Goal: Navigation & Orientation: Find specific page/section

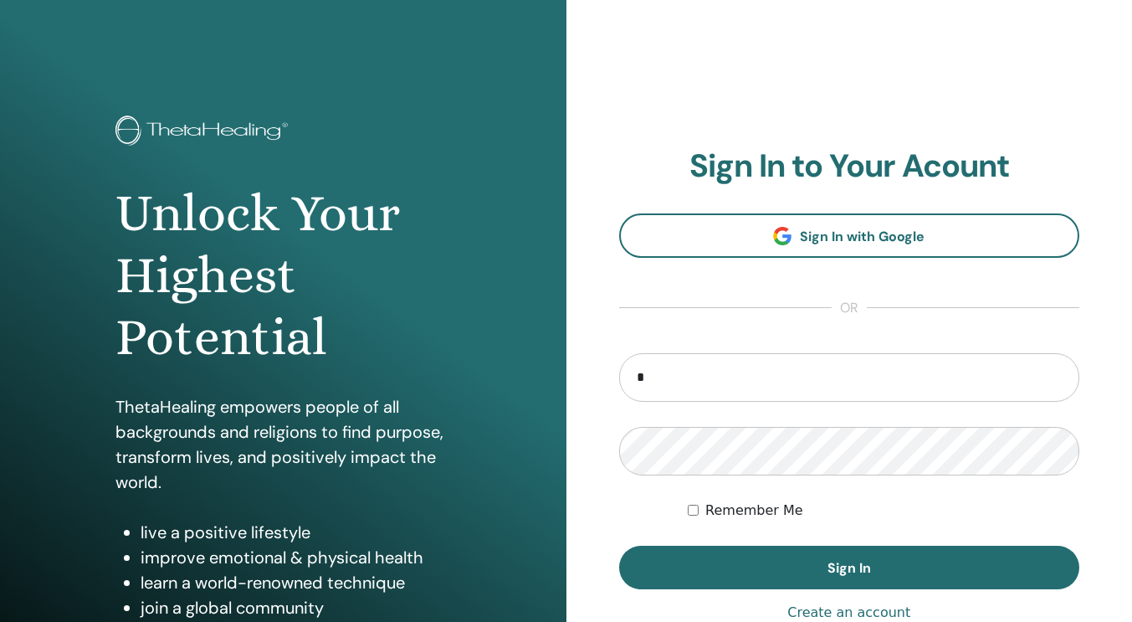
type input "**********"
click at [619, 546] on button "Sign In" at bounding box center [849, 568] width 461 height 44
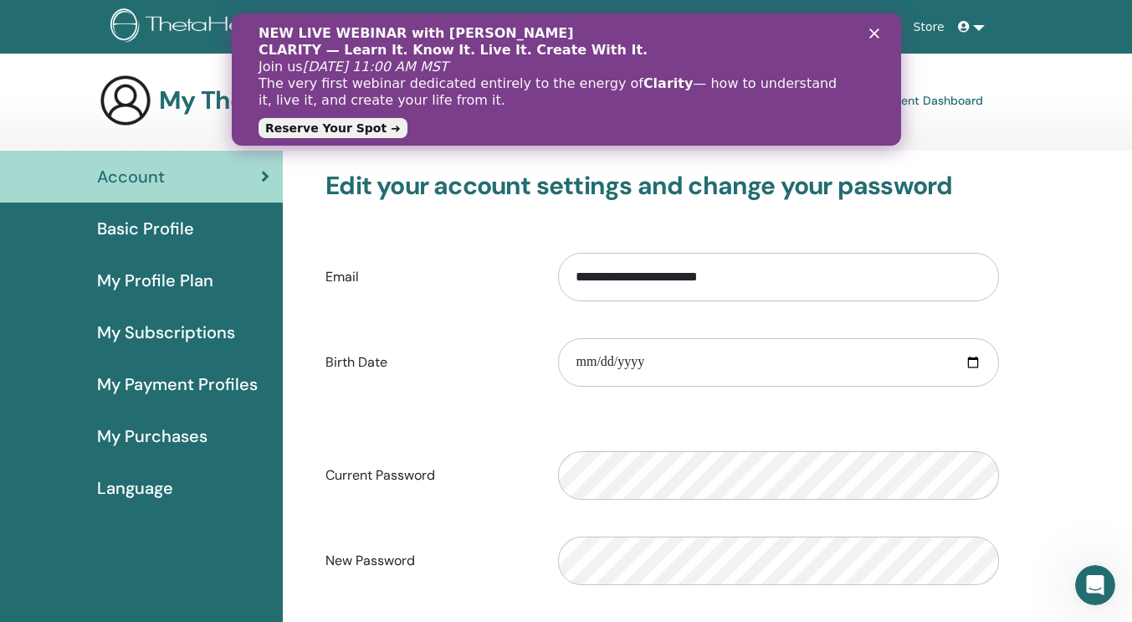
click at [344, 127] on link "Reserve Your Spot ➜" at bounding box center [332, 128] width 149 height 20
click at [983, 23] on link at bounding box center [972, 27] width 40 height 31
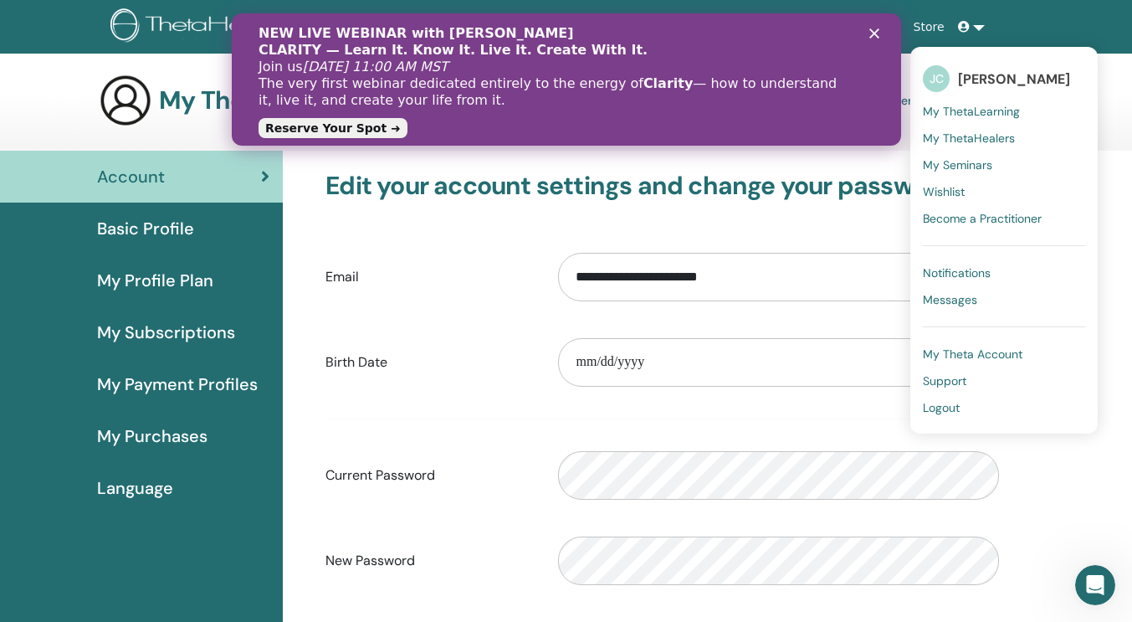
drag, startPoint x: 978, startPoint y: 166, endPoint x: 1053, endPoint y: 179, distance: 75.7
click at [979, 166] on span "My Seminars" at bounding box center [957, 164] width 69 height 15
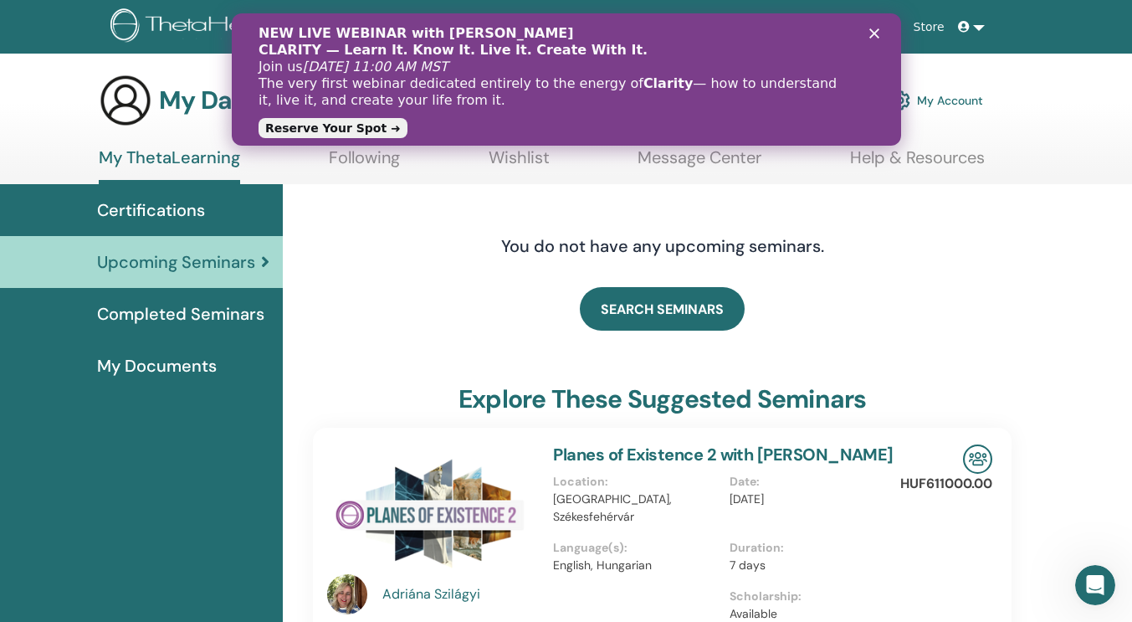
click at [156, 362] on span "My Documents" at bounding box center [157, 365] width 120 height 25
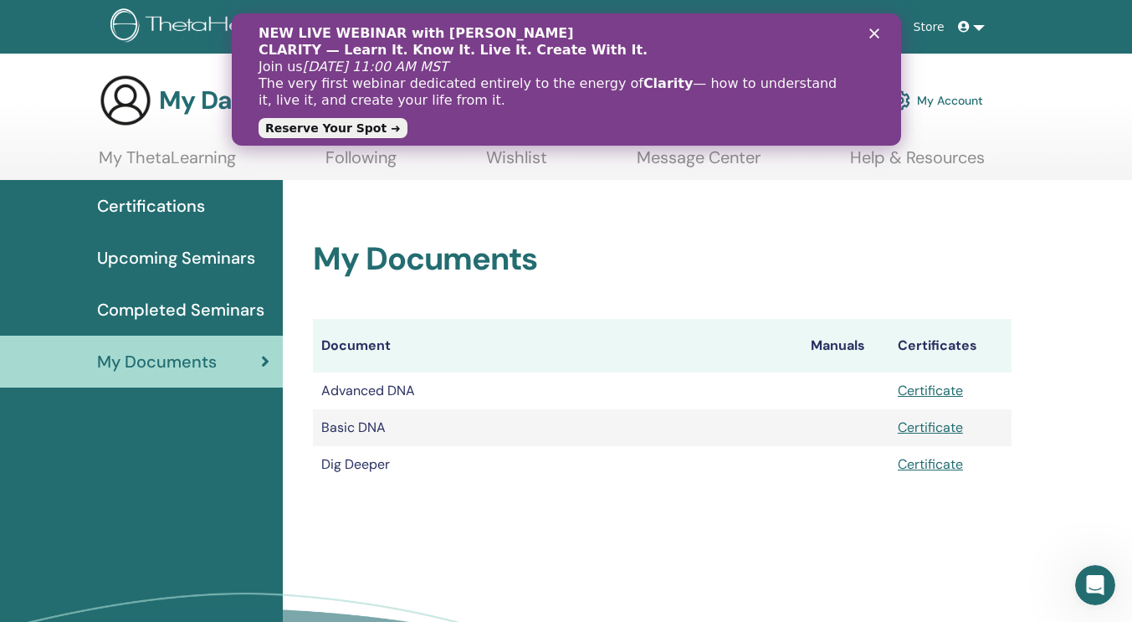
click at [182, 259] on span "Upcoming Seminars" at bounding box center [176, 257] width 158 height 25
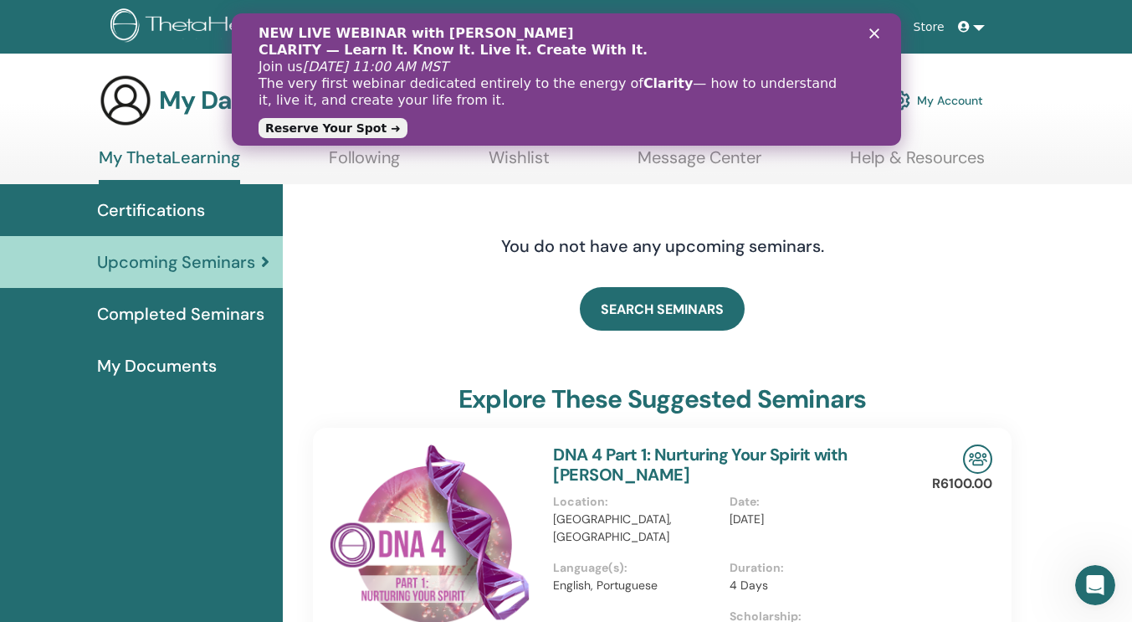
click at [328, 126] on link "Reserve Your Spot ➜" at bounding box center [332, 128] width 149 height 20
drag, startPoint x: 137, startPoint y: 23, endPoint x: 151, endPoint y: 35, distance: 19.0
click at [137, 23] on img at bounding box center [210, 27] width 200 height 38
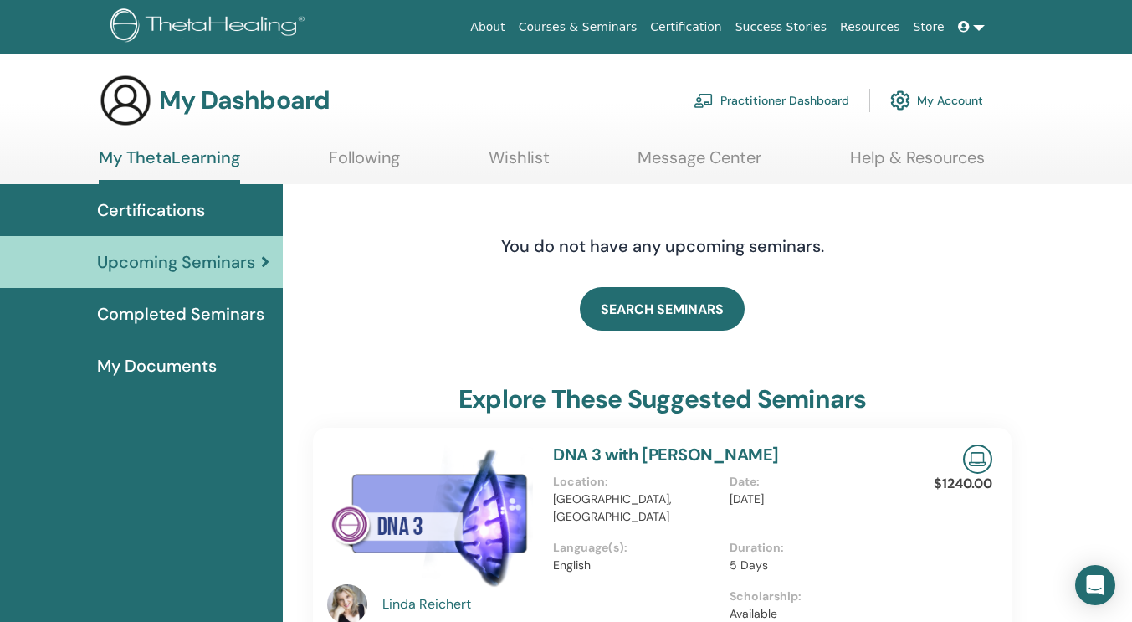
click at [202, 358] on span "My Documents" at bounding box center [157, 365] width 120 height 25
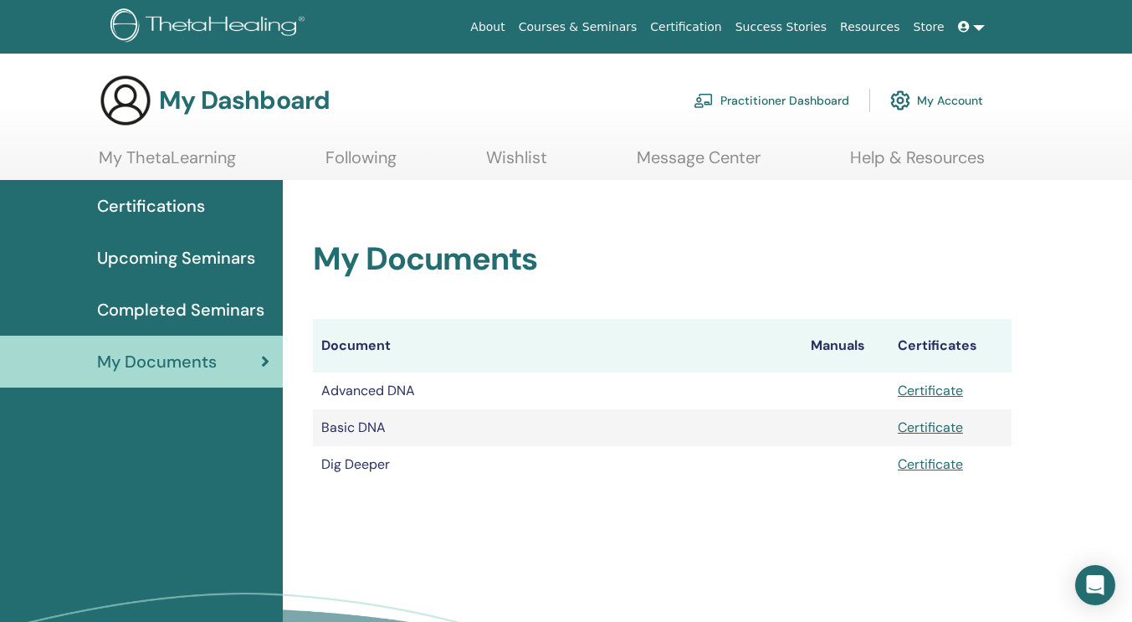
click at [160, 205] on span "Certifications" at bounding box center [151, 205] width 108 height 25
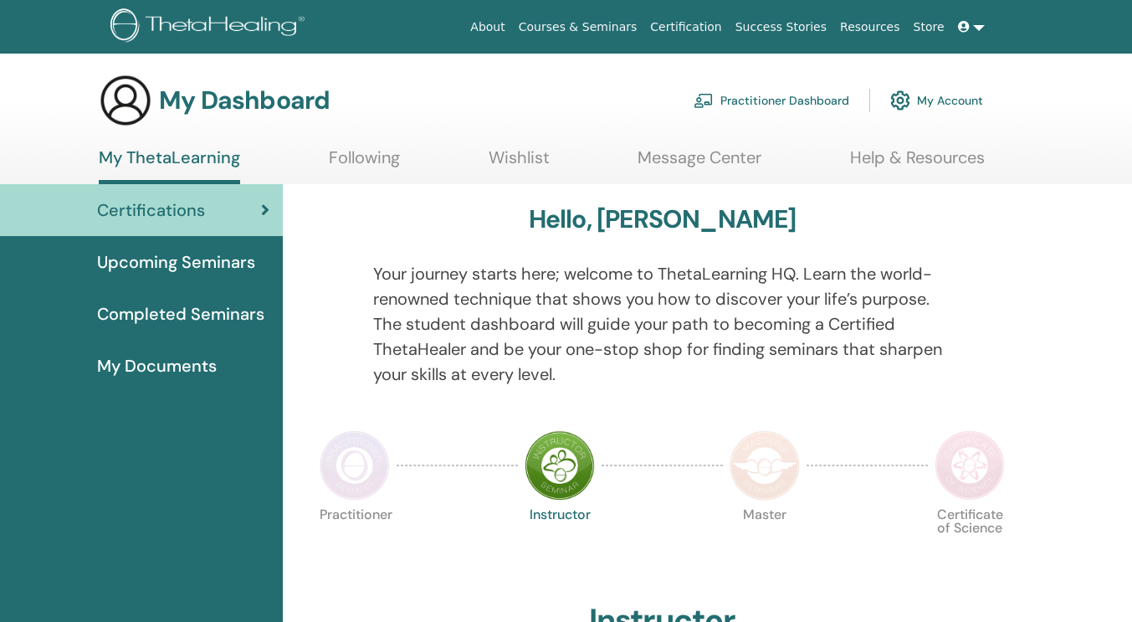
click at [154, 260] on span "Upcoming Seminars" at bounding box center [176, 261] width 158 height 25
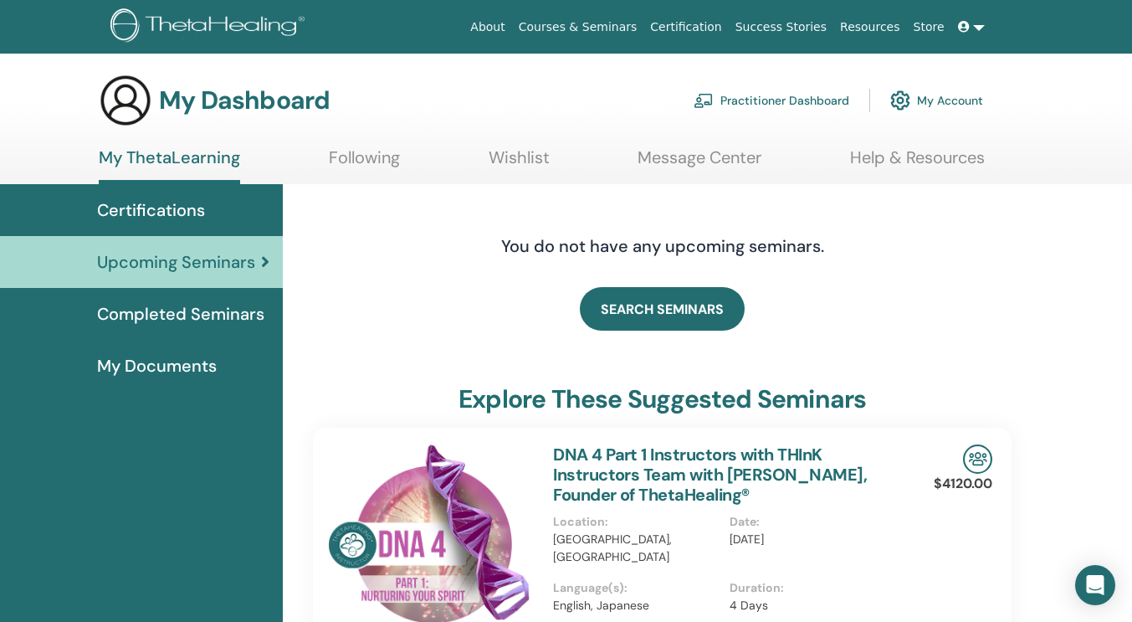
click at [513, 162] on link "Wishlist" at bounding box center [519, 163] width 61 height 33
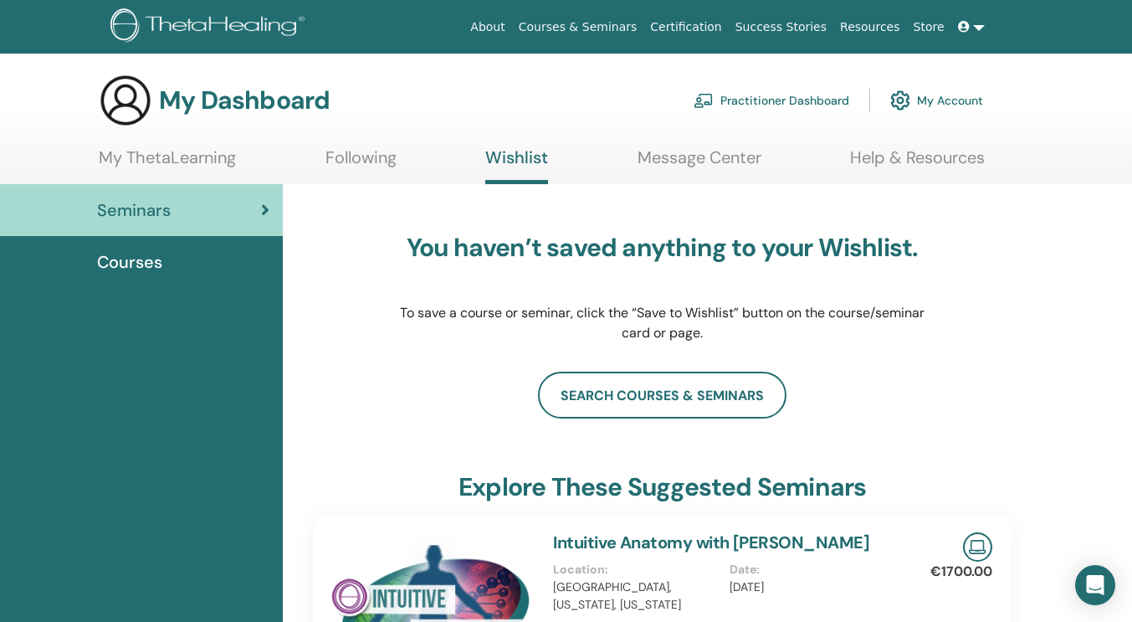
click at [940, 101] on link "My Account" at bounding box center [937, 100] width 93 height 37
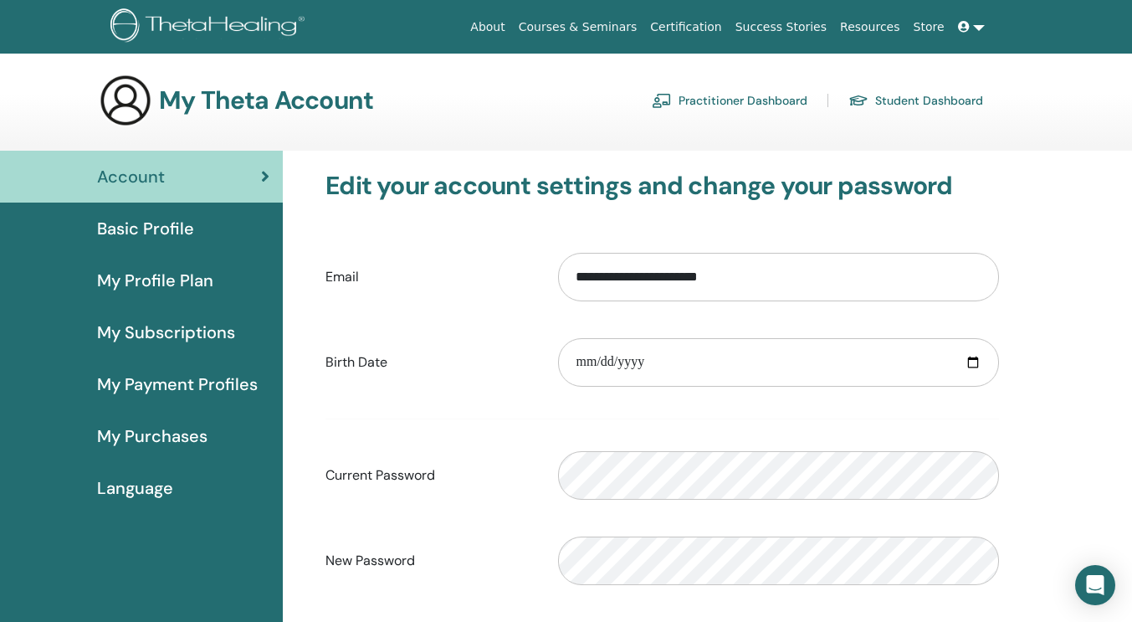
drag, startPoint x: 185, startPoint y: 430, endPoint x: 356, endPoint y: 393, distance: 174.8
click at [185, 429] on span "My Purchases" at bounding box center [152, 435] width 110 height 25
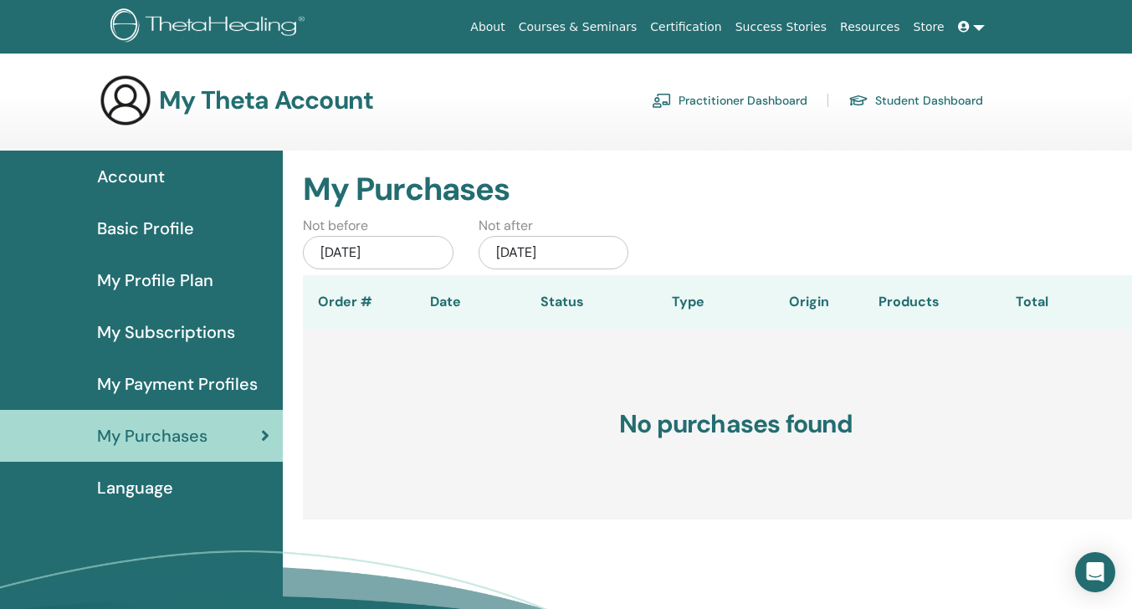
click at [201, 335] on span "My Subscriptions" at bounding box center [166, 332] width 138 height 25
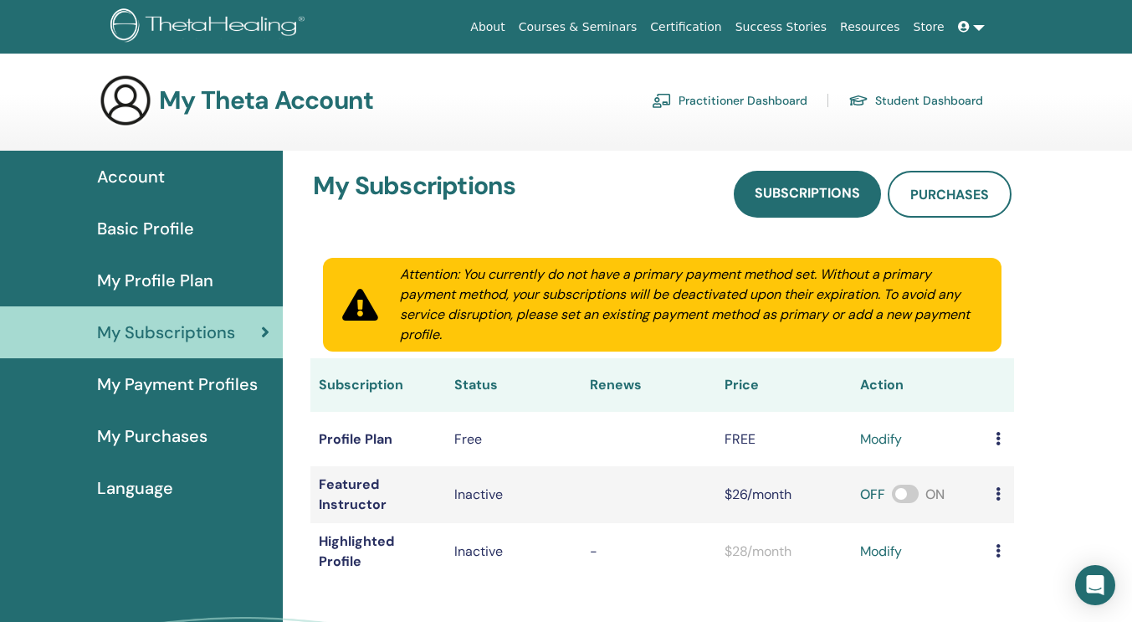
click at [195, 378] on span "My Payment Profiles" at bounding box center [177, 384] width 161 height 25
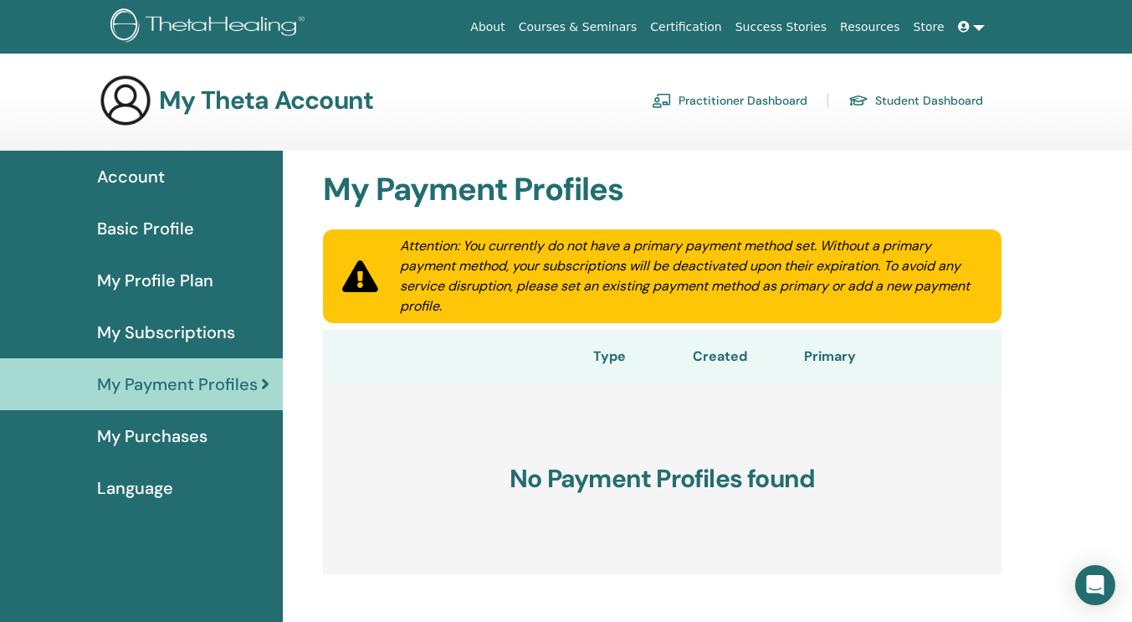
click at [166, 434] on span "My Purchases" at bounding box center [152, 435] width 110 height 25
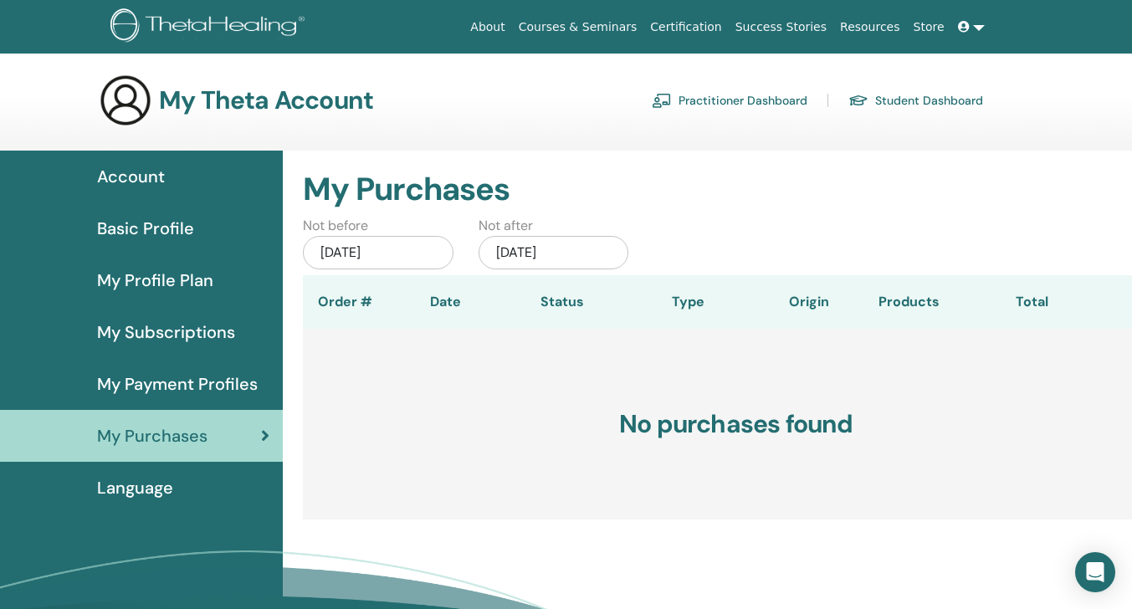
click at [978, 29] on link at bounding box center [972, 27] width 40 height 31
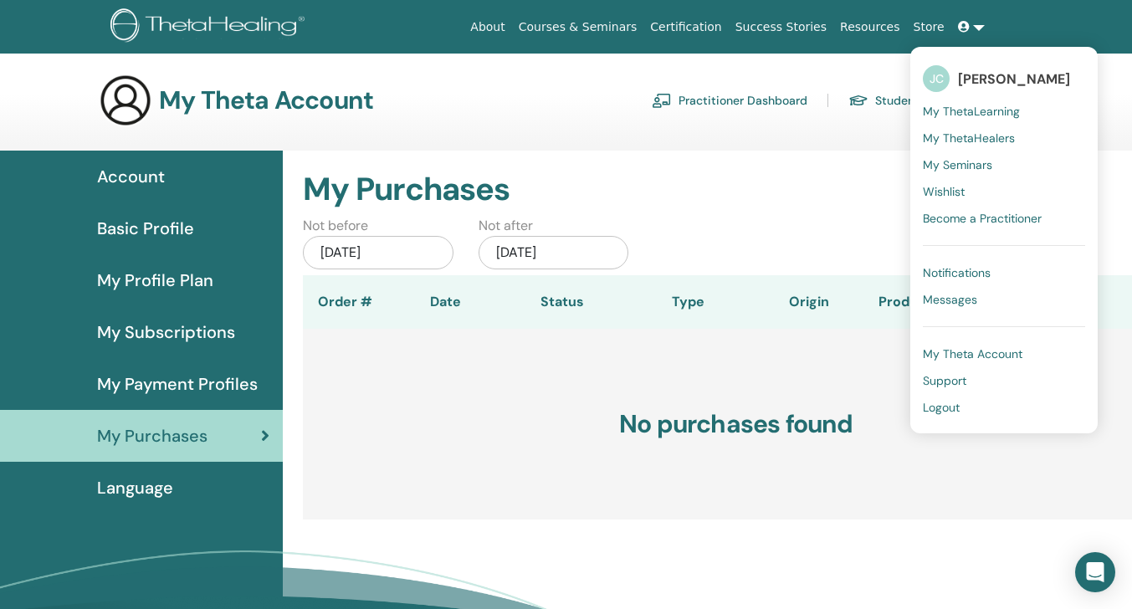
click at [985, 351] on span "My Theta Account" at bounding box center [973, 353] width 100 height 15
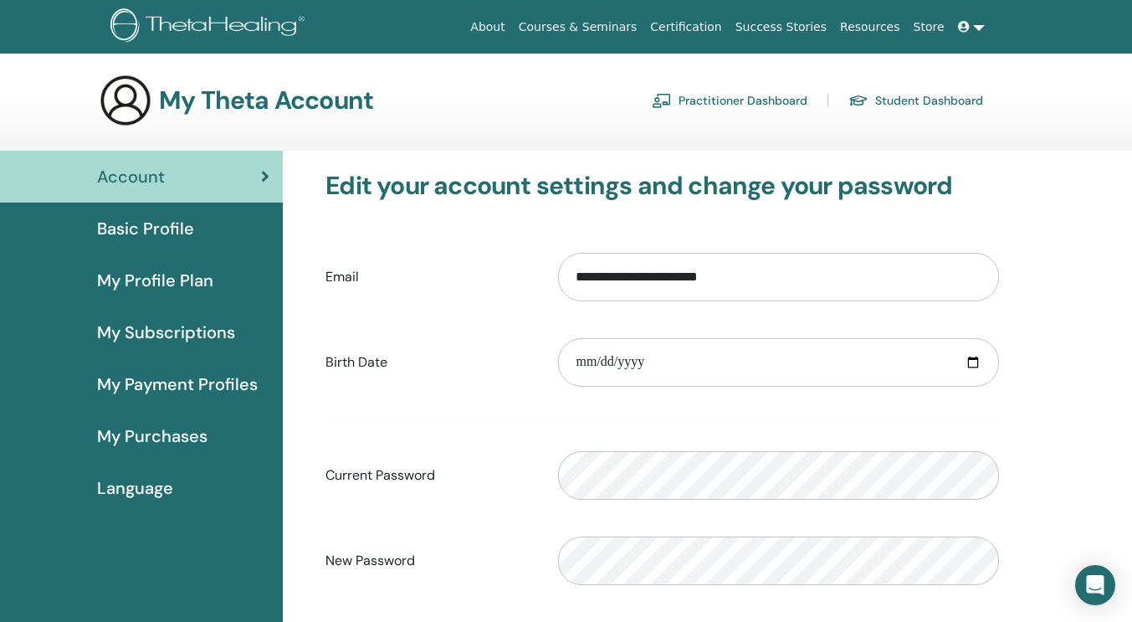
click at [158, 437] on span "My Purchases" at bounding box center [152, 435] width 110 height 25
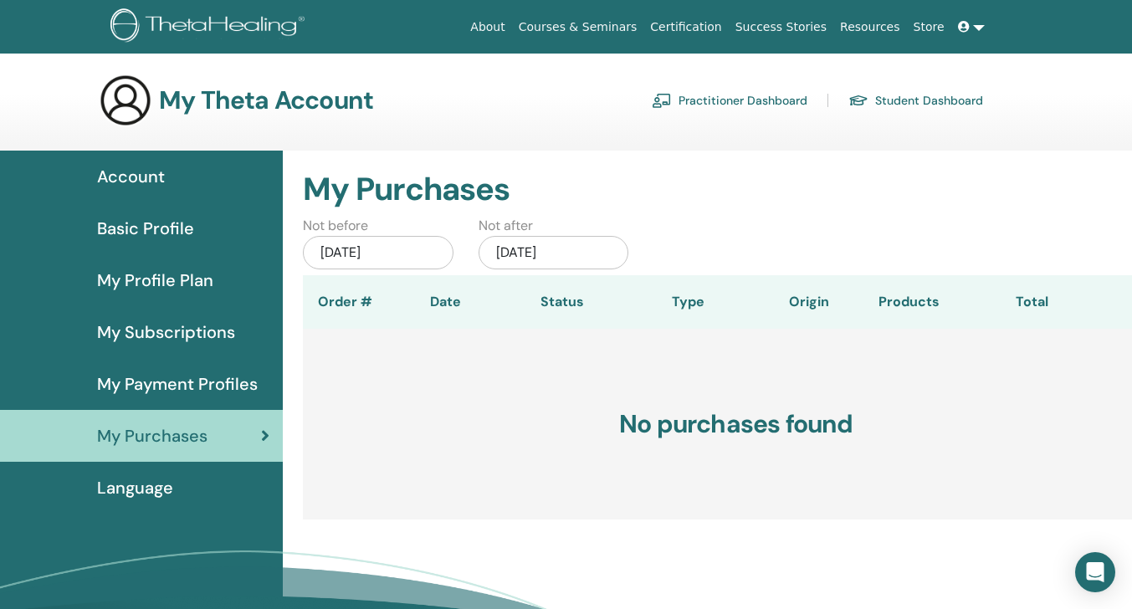
click at [762, 101] on link "Practitioner Dashboard" at bounding box center [730, 100] width 156 height 27
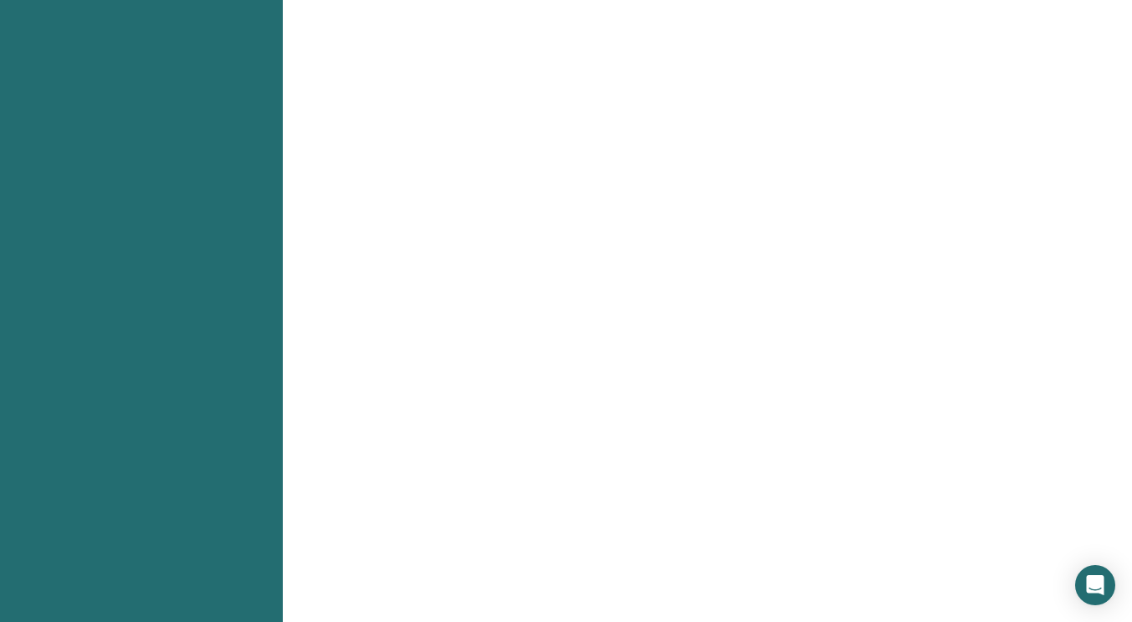
scroll to position [921, 0]
